Goal: Information Seeking & Learning: Find contact information

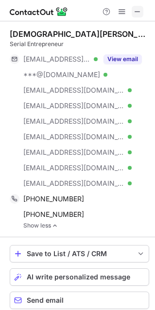
click at [136, 8] on span at bounding box center [137, 12] width 8 height 8
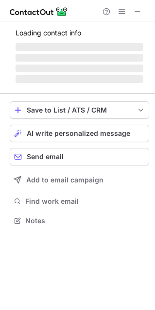
scroll to position [226, 155]
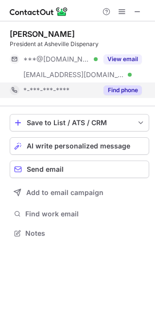
click at [123, 92] on button "Find phone" at bounding box center [122, 90] width 38 height 10
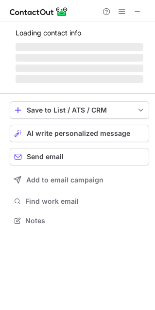
scroll to position [242, 155]
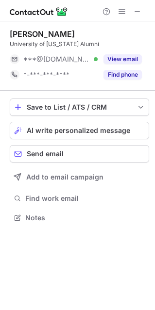
scroll to position [211, 155]
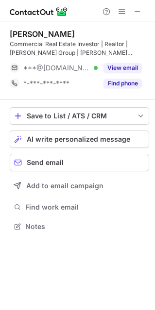
scroll to position [219, 155]
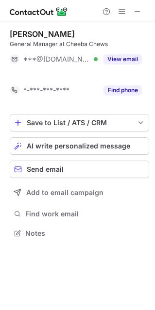
scroll to position [211, 155]
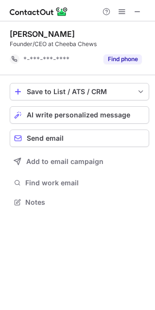
scroll to position [195, 155]
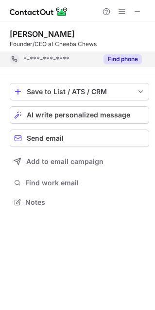
click at [122, 61] on button "Find phone" at bounding box center [122, 59] width 38 height 10
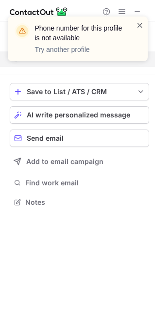
click at [138, 24] on span at bounding box center [140, 25] width 8 height 10
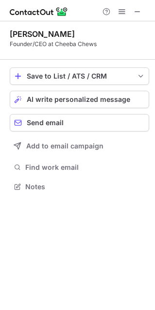
scroll to position [180, 155]
click at [138, 15] on div "Phone number for this profile is not available Try another profile" at bounding box center [77, 43] width 155 height 72
click at [138, 11] on span at bounding box center [137, 12] width 8 height 8
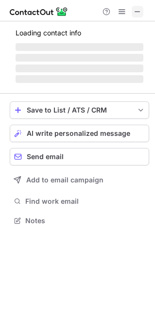
scroll to position [5, 5]
click at [135, 14] on span at bounding box center [137, 12] width 8 height 8
